Goal: Information Seeking & Learning: Learn about a topic

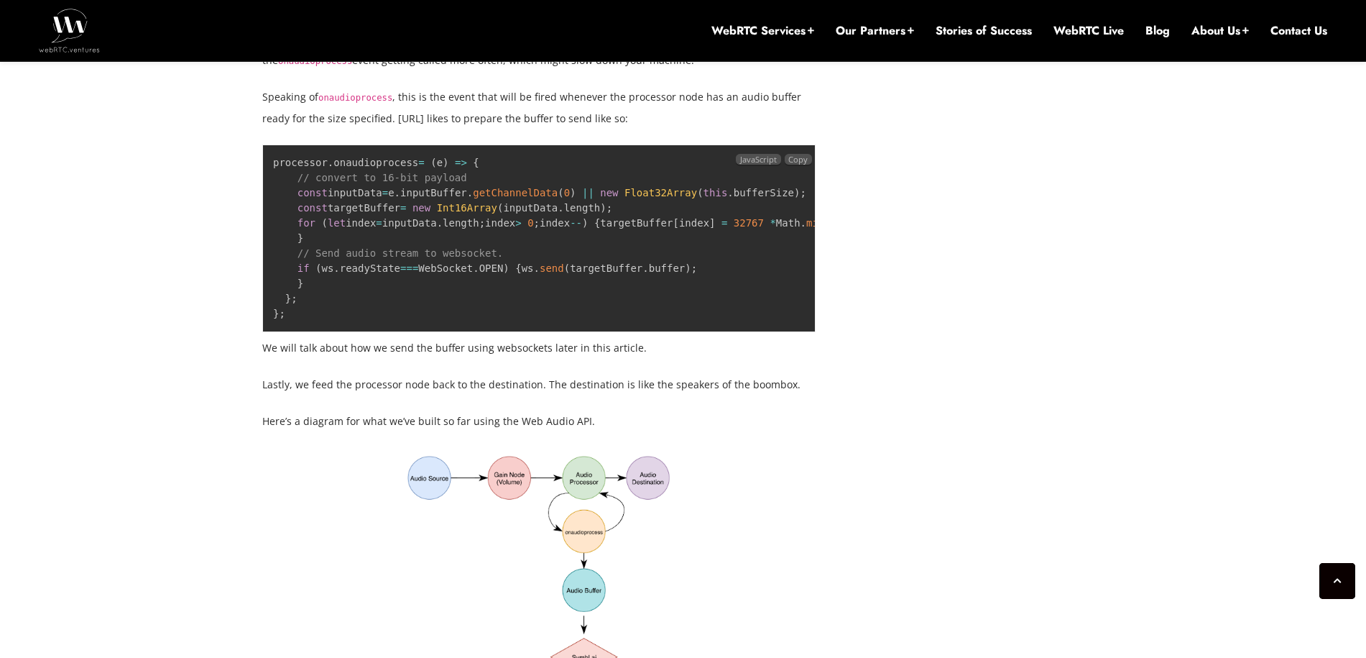
scroll to position [2508, 0]
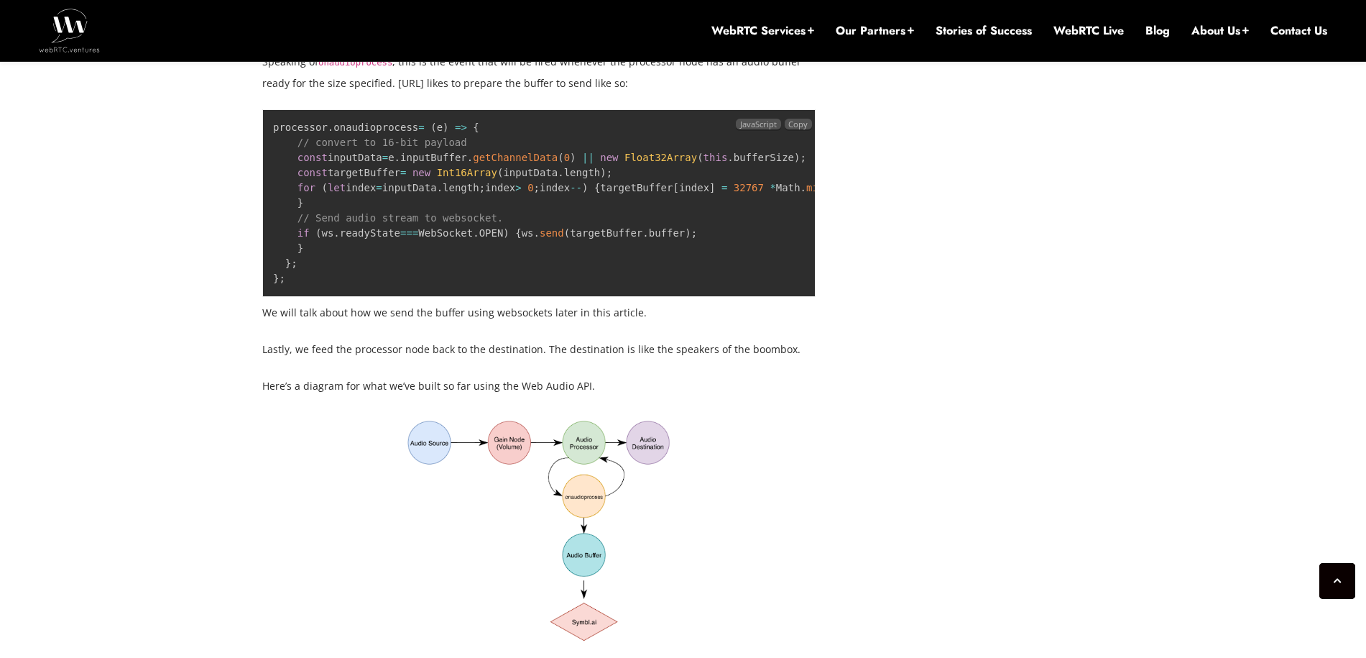
click at [824, 193] on span "(" at bounding box center [827, 187] width 6 height 11
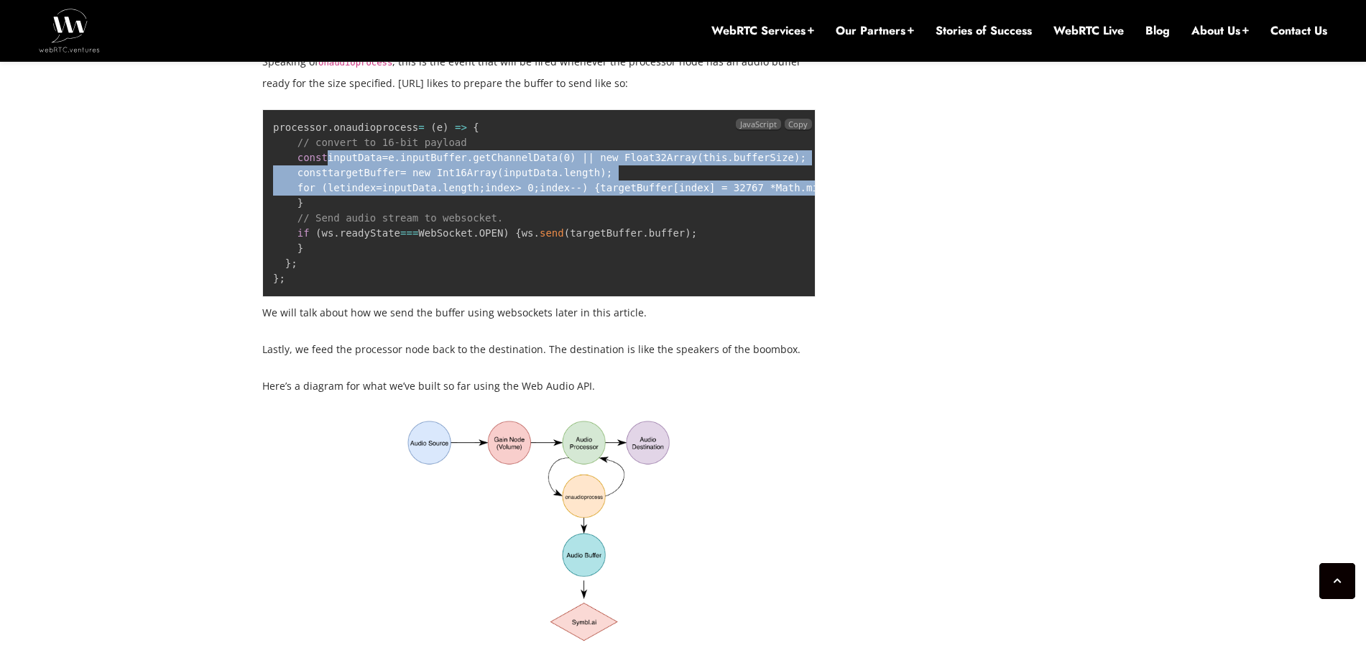
drag, startPoint x: 330, startPoint y: 198, endPoint x: 745, endPoint y: 244, distance: 417.9
click at [745, 244] on pre "processor . onaudioprocess = ( e ) = > { // convert to 16-bit payload const inp…" at bounding box center [538, 203] width 553 height 188
drag, startPoint x: 744, startPoint y: 244, endPoint x: 696, endPoint y: 314, distance: 85.3
click at [744, 244] on pre "processor . onaudioprocess = ( e ) = > { // convert to 16-bit payload const inp…" at bounding box center [538, 203] width 553 height 188
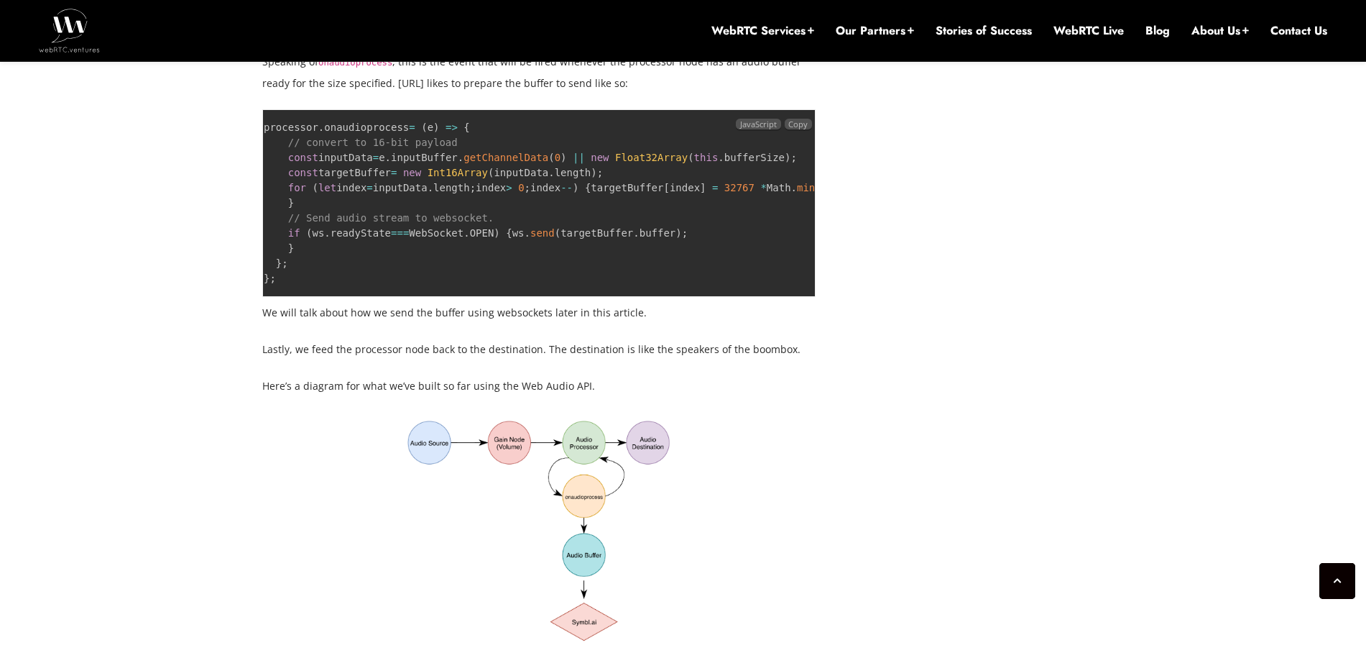
scroll to position [0, 18]
click at [762, 224] on pre "processor . onaudioprocess = ( e ) = > { // convert to 16-bit payload const inp…" at bounding box center [538, 203] width 553 height 188
click at [710, 163] on span "this" at bounding box center [698, 157] width 24 height 11
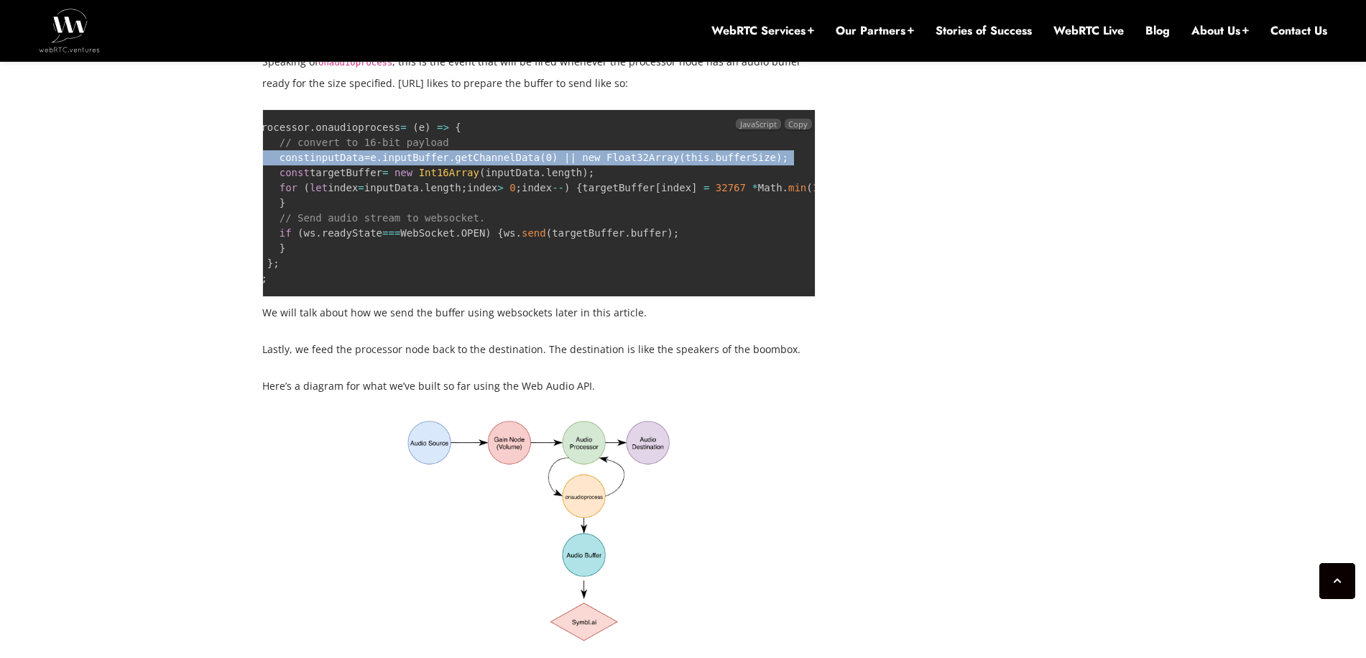
click at [710, 163] on span "this" at bounding box center [698, 157] width 24 height 11
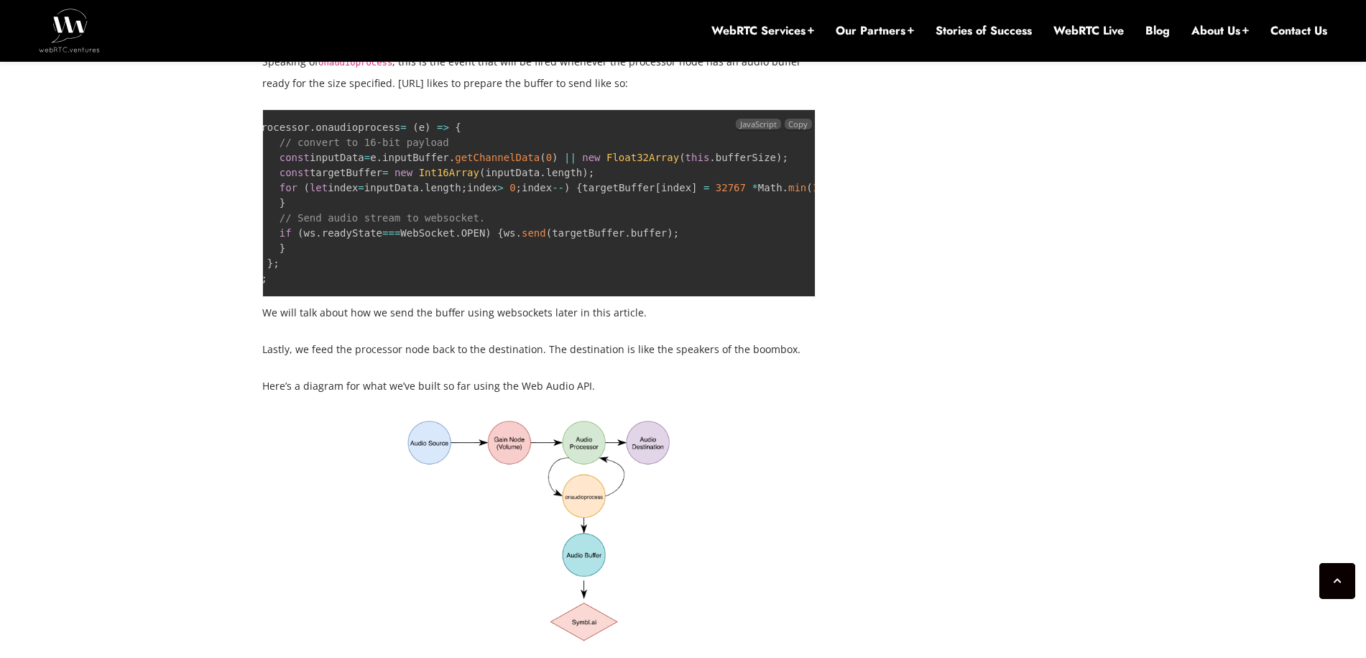
click at [690, 230] on pre "processor . onaudioprocess = ( e ) = > { // convert to 16-bit payload const inp…" at bounding box center [538, 203] width 553 height 188
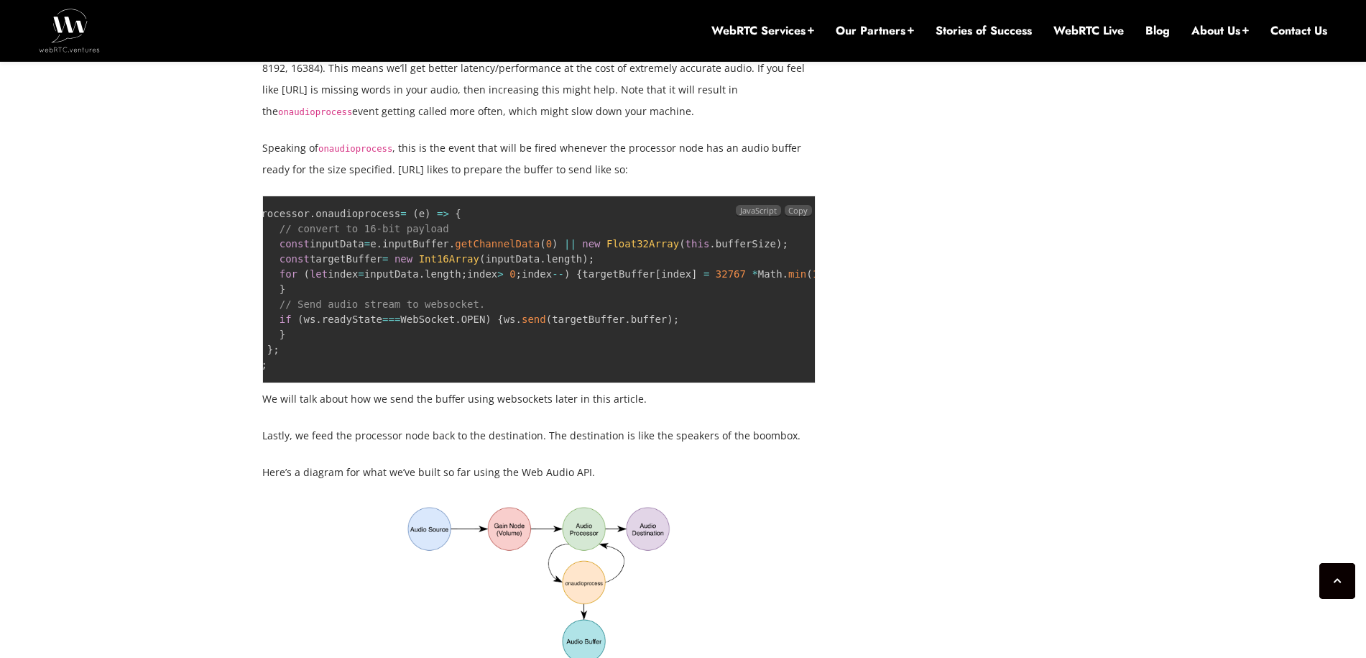
scroll to position [0, 0]
click at [581, 383] on pre "processor . onaudioprocess = ( e ) = > { // convert to 16-bit payload const inp…" at bounding box center [538, 289] width 553 height 188
